Goal: Task Accomplishment & Management: Manage account settings

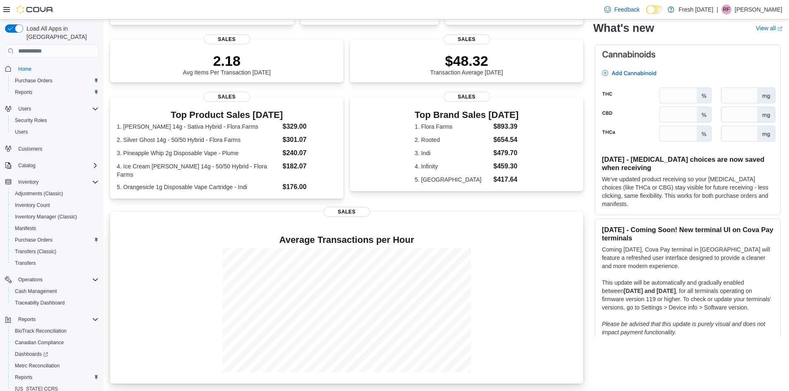
scroll to position [179, 0]
drag, startPoint x: 220, startPoint y: 145, endPoint x: 125, endPoint y: 107, distance: 101.8
click at [125, 107] on div "Top Product Sales [DATE] 1. [PERSON_NAME] 14g - Sativa Hybrid - Flora Farms $32…" at bounding box center [227, 148] width 220 height 85
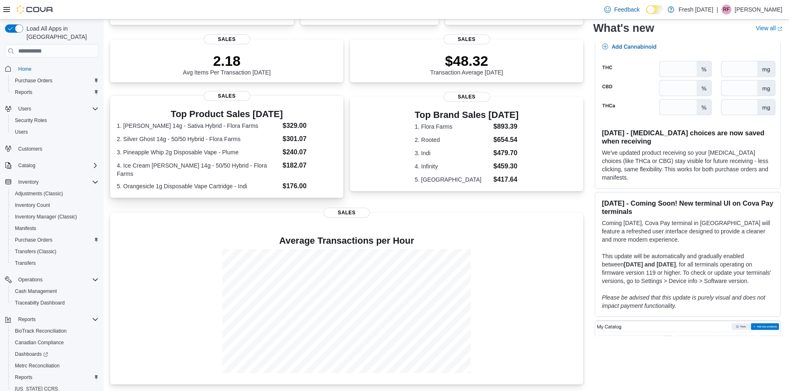
scroll to position [41, 0]
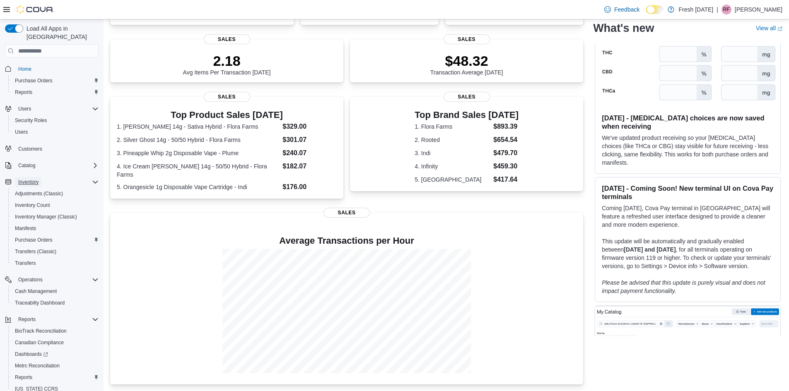
click at [28, 179] on span "Inventory" at bounding box center [28, 182] width 20 height 7
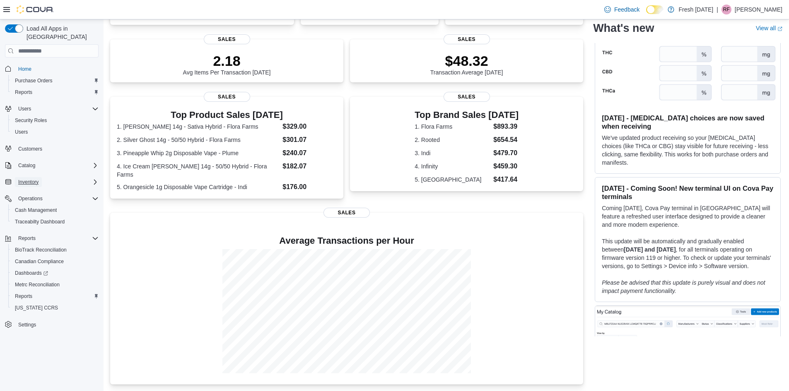
click at [26, 178] on span "Inventory" at bounding box center [28, 182] width 20 height 10
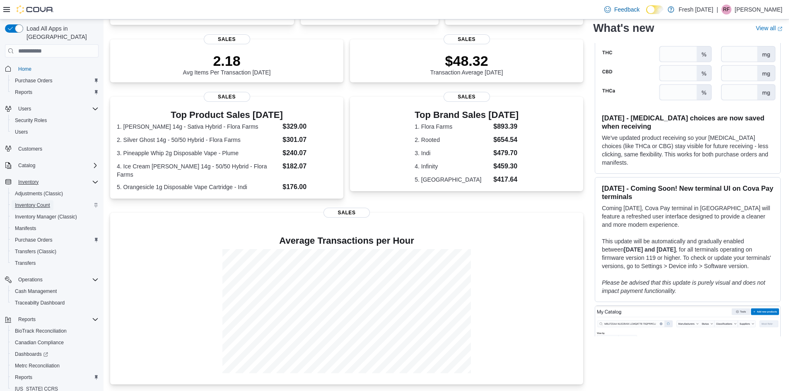
click at [29, 202] on span "Inventory Count" at bounding box center [32, 205] width 35 height 7
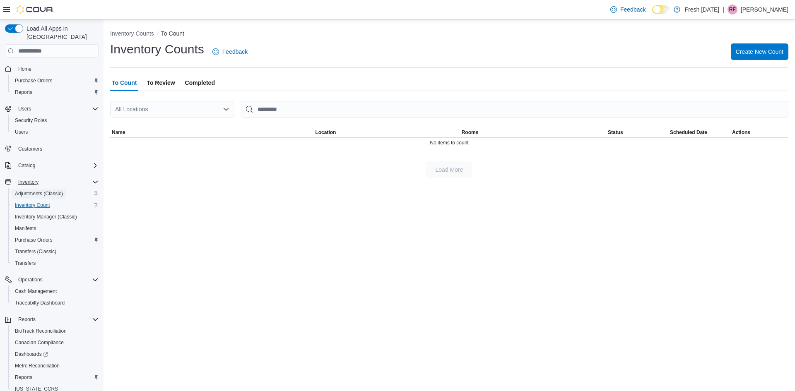
click at [30, 190] on span "Adjustments (Classic)" at bounding box center [39, 193] width 48 height 7
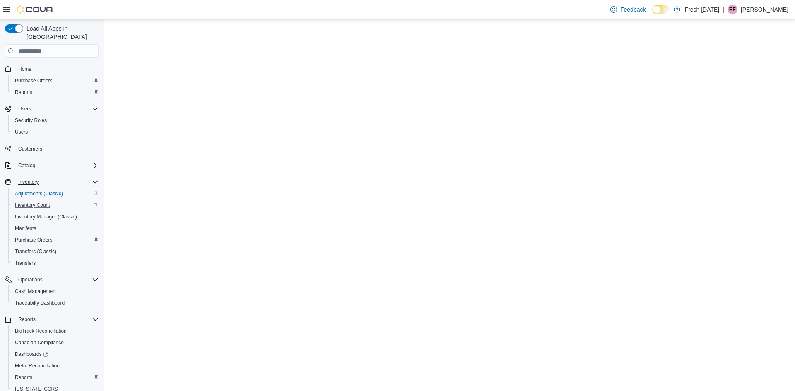
click at [35, 63] on span "Home" at bounding box center [57, 68] width 84 height 10
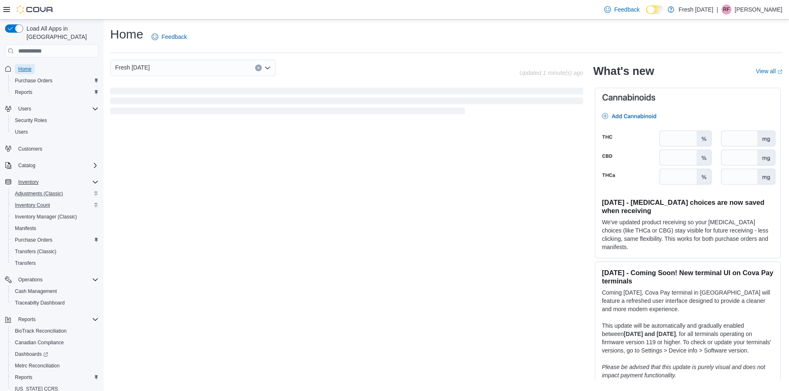
click at [30, 66] on span "Home" at bounding box center [24, 69] width 13 height 7
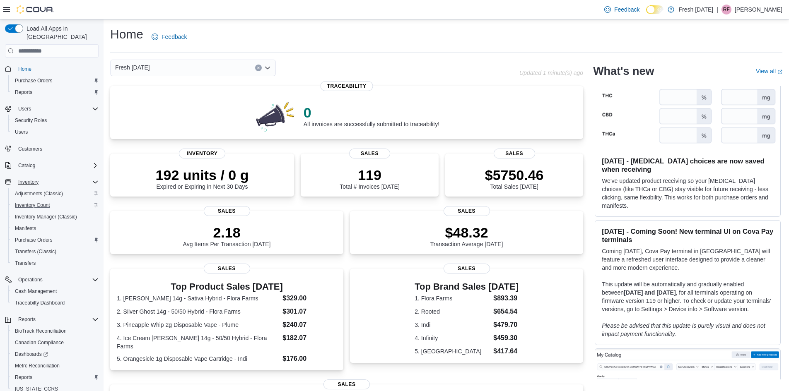
click at [275, 65] on div "Fresh [DATE]" at bounding box center [314, 68] width 409 height 17
click at [272, 65] on div "Fresh [DATE]" at bounding box center [193, 68] width 166 height 17
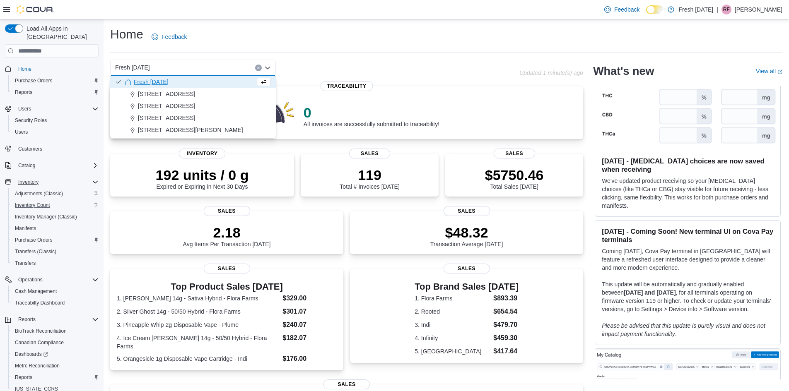
click at [268, 67] on icon "Close list of options" at bounding box center [267, 68] width 7 height 7
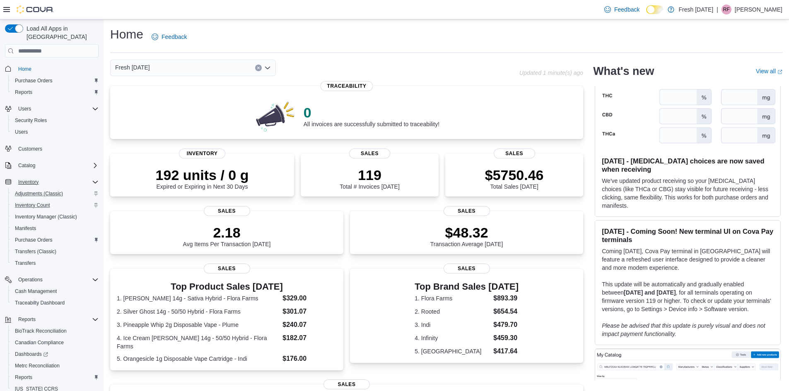
click at [268, 67] on icon "Open list of options" at bounding box center [267, 68] width 7 height 7
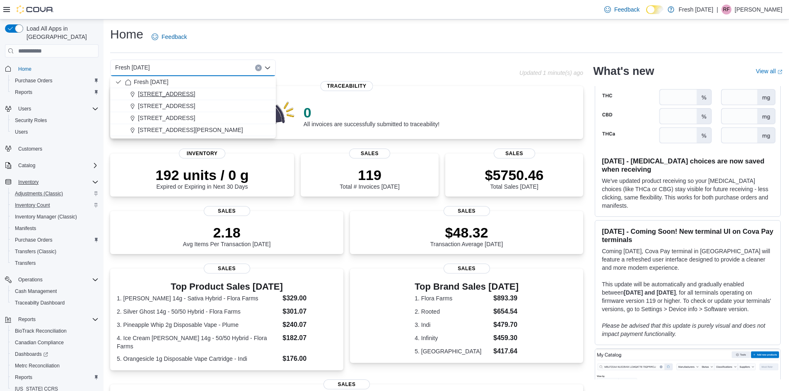
click at [181, 92] on span "[STREET_ADDRESS]" at bounding box center [166, 94] width 57 height 8
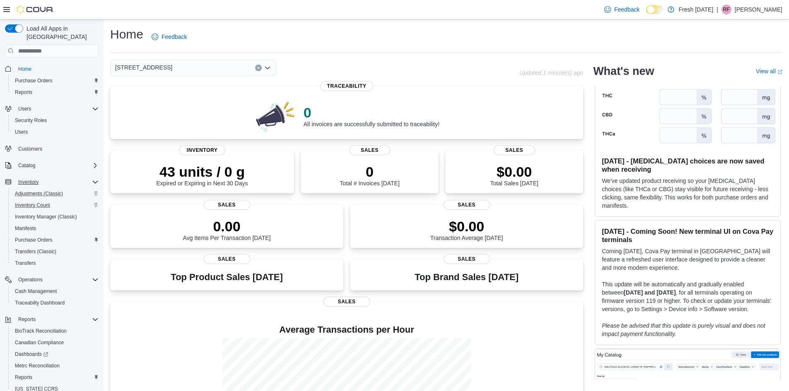
click at [266, 67] on icon "Open list of options" at bounding box center [267, 68] width 7 height 7
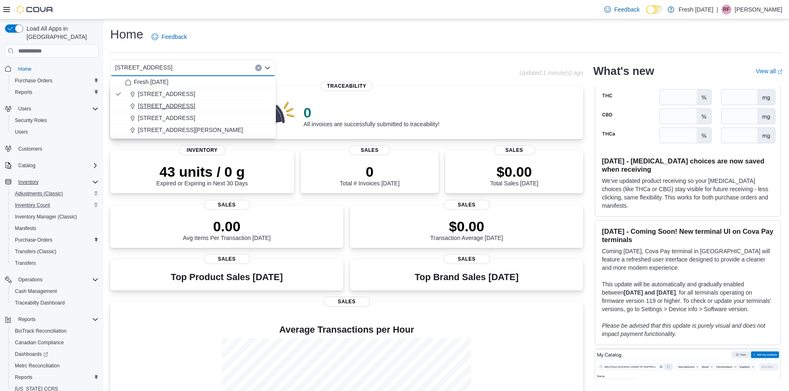
click at [212, 105] on div "[STREET_ADDRESS]" at bounding box center [198, 106] width 146 height 8
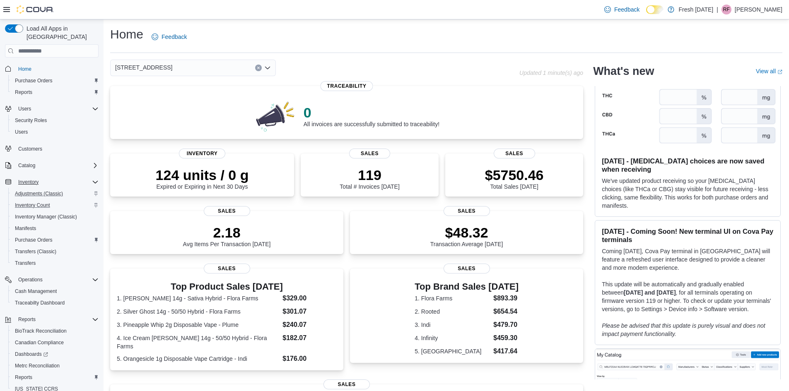
click at [269, 69] on icon "Open list of options" at bounding box center [267, 68] width 7 height 7
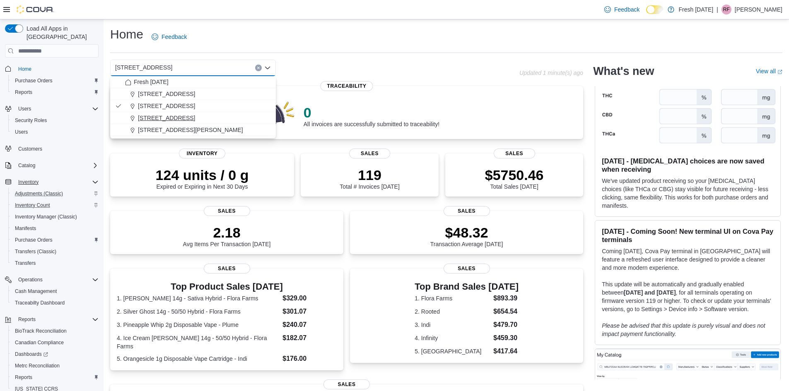
click at [243, 120] on div "[STREET_ADDRESS]" at bounding box center [198, 118] width 146 height 8
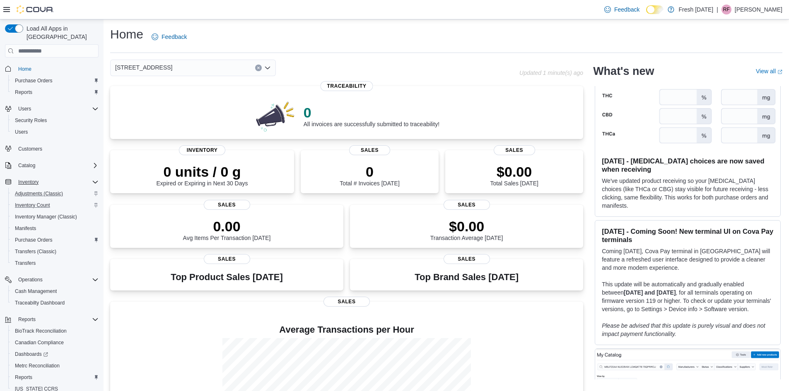
click at [272, 72] on div "[STREET_ADDRESS] Selected. [STREET_ADDRESS]. Press Backspace to delete [STREET_…" at bounding box center [193, 68] width 166 height 17
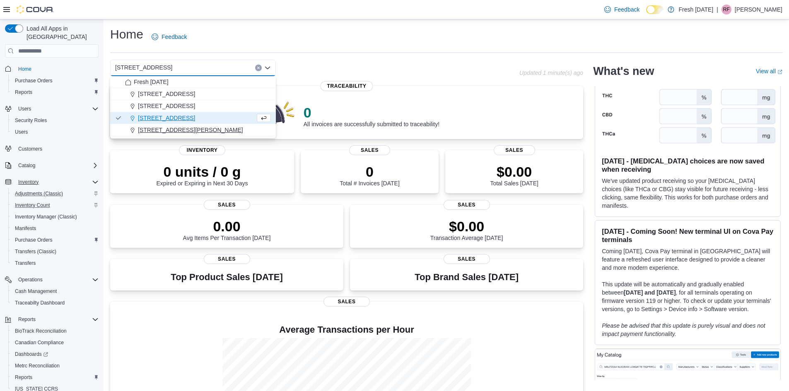
click at [221, 130] on div "[STREET_ADDRESS][PERSON_NAME]" at bounding box center [198, 130] width 146 height 8
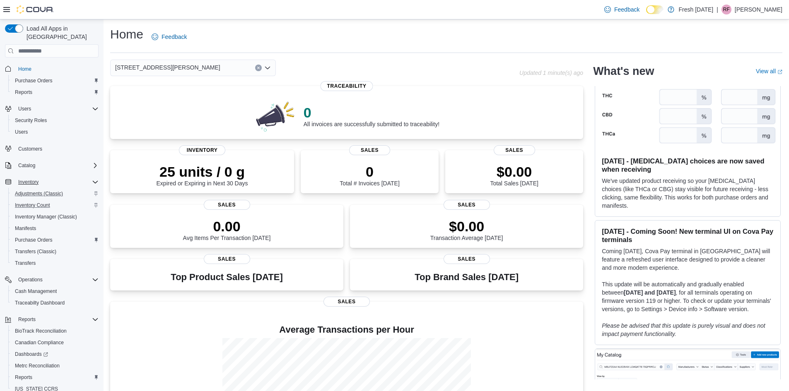
click at [269, 67] on icon "Open list of options" at bounding box center [267, 68] width 5 height 2
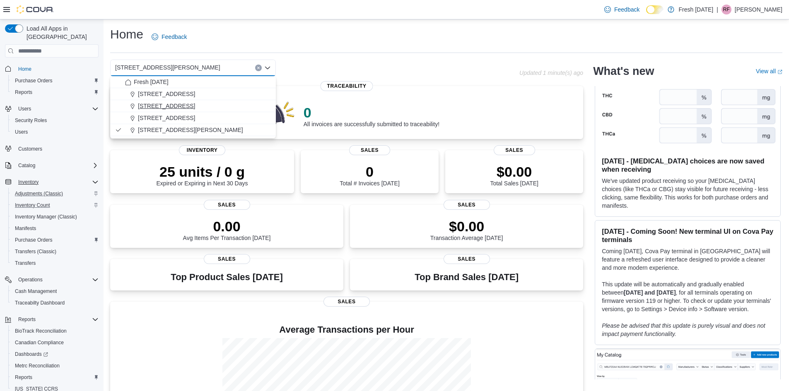
click at [195, 103] on span "[STREET_ADDRESS]" at bounding box center [166, 106] width 57 height 8
